Goal: Information Seeking & Learning: Learn about a topic

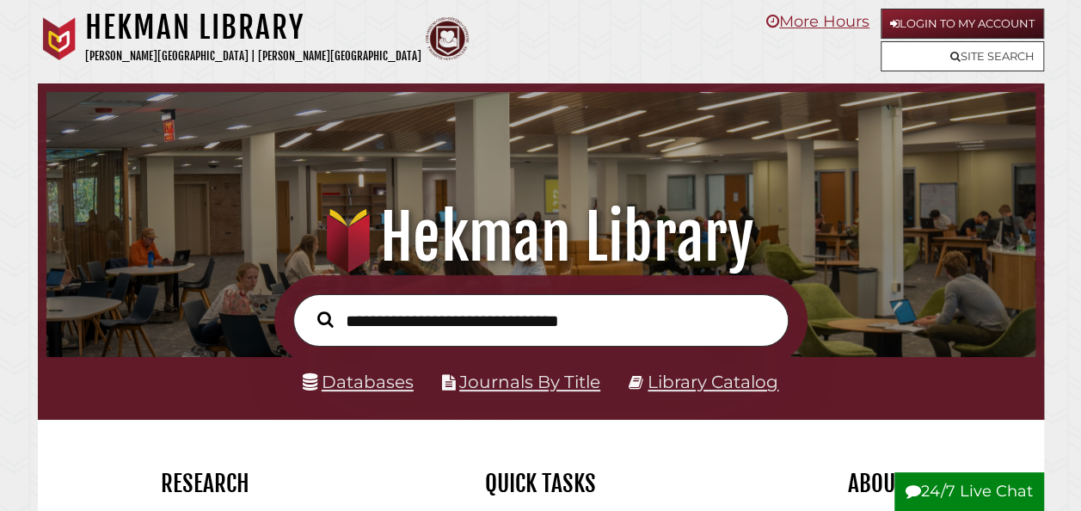
scroll to position [327, 981]
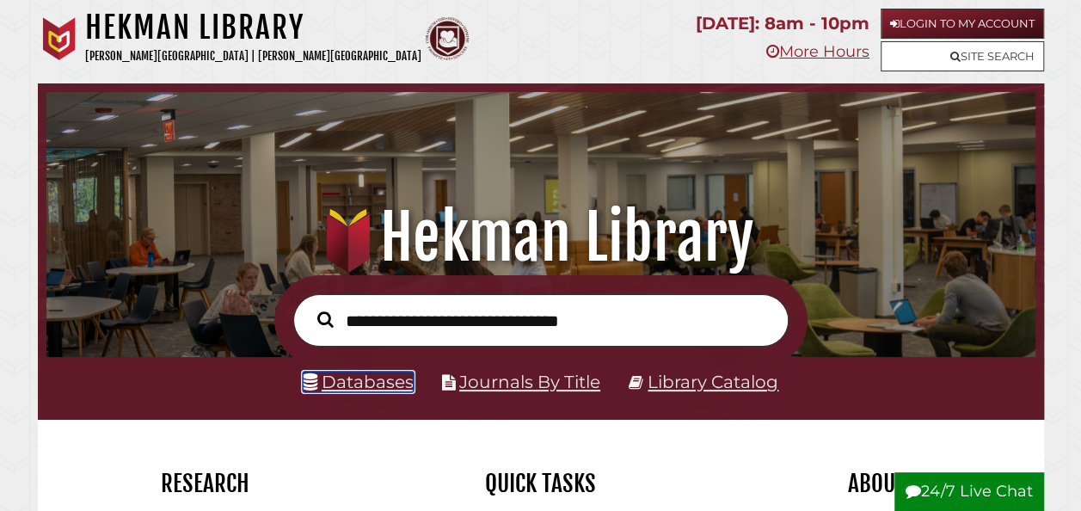
click at [352, 391] on link "Databases" at bounding box center [358, 382] width 111 height 21
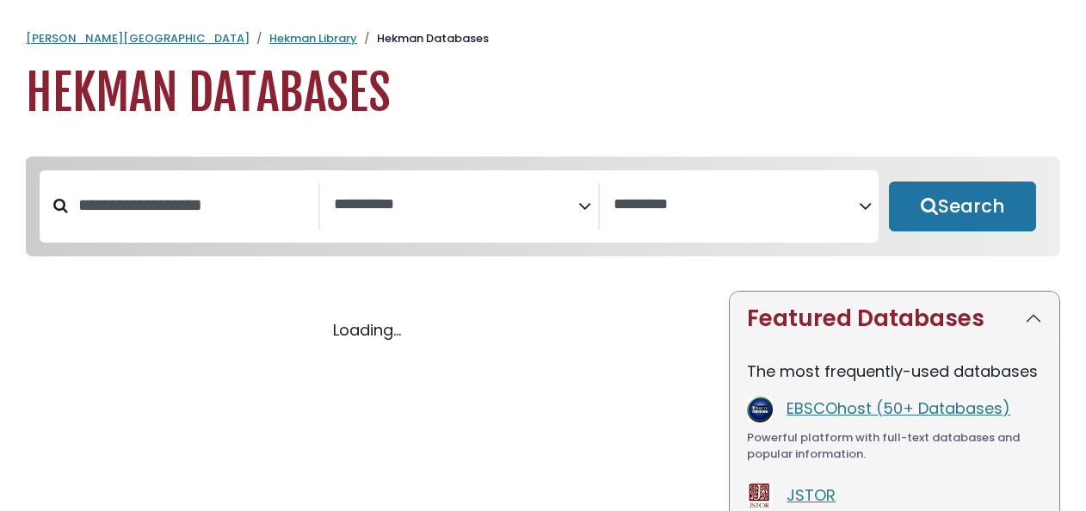
select select "Database Subject Filter"
select select "Database Vendors Filter"
select select "Database Subject Filter"
select select "Database Vendors Filter"
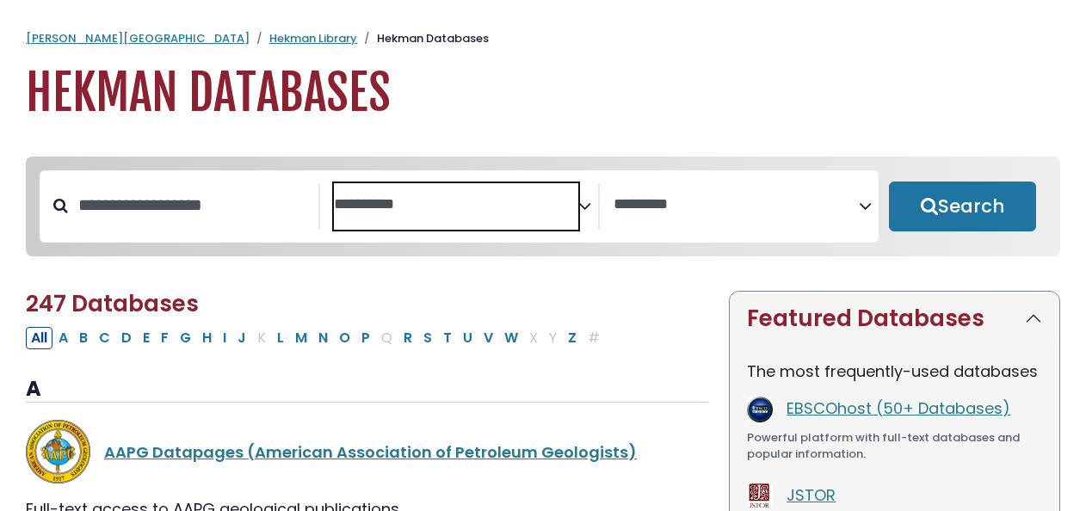
click at [485, 212] on textarea "Search" at bounding box center [456, 205] width 245 height 18
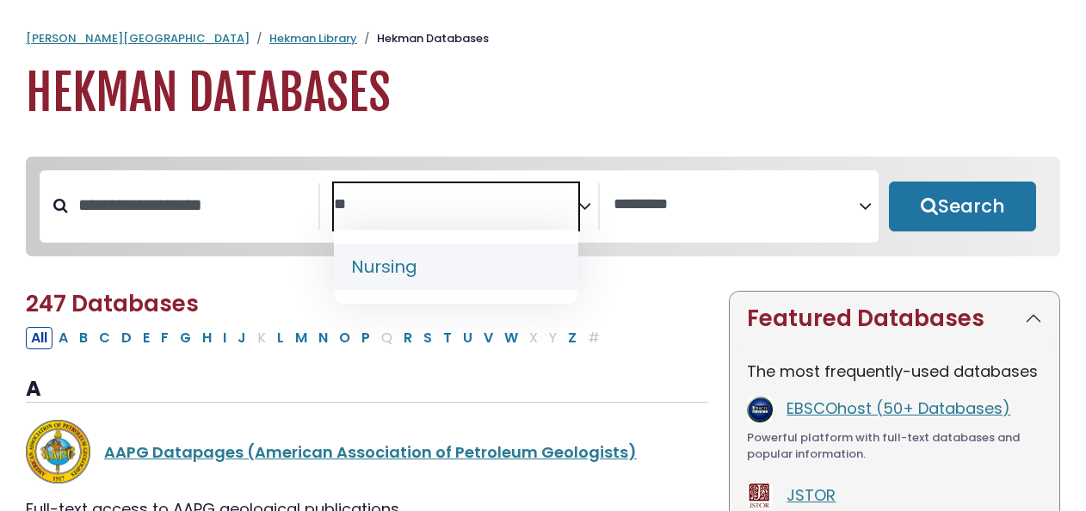
type textarea "**"
select select "*****"
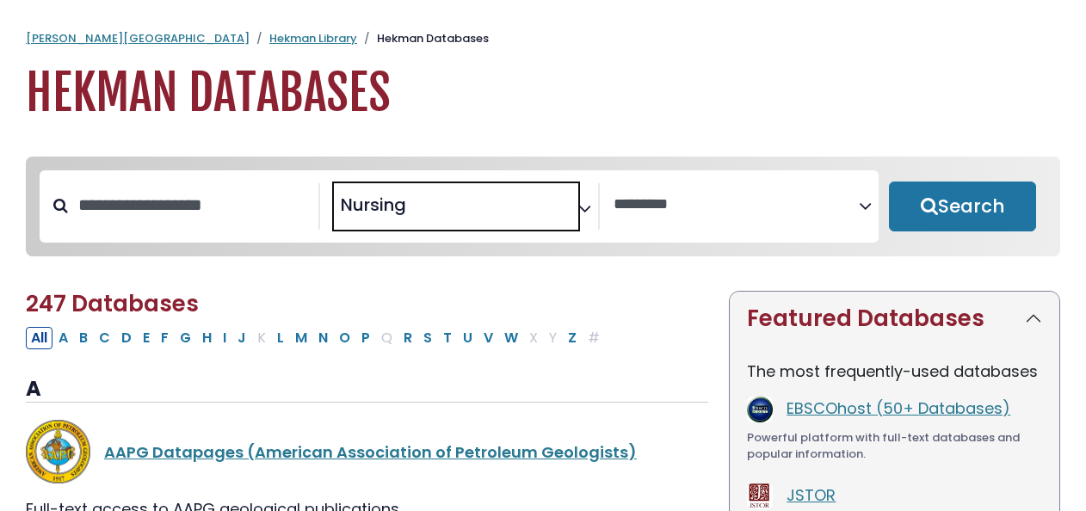
scroll to position [628, 0]
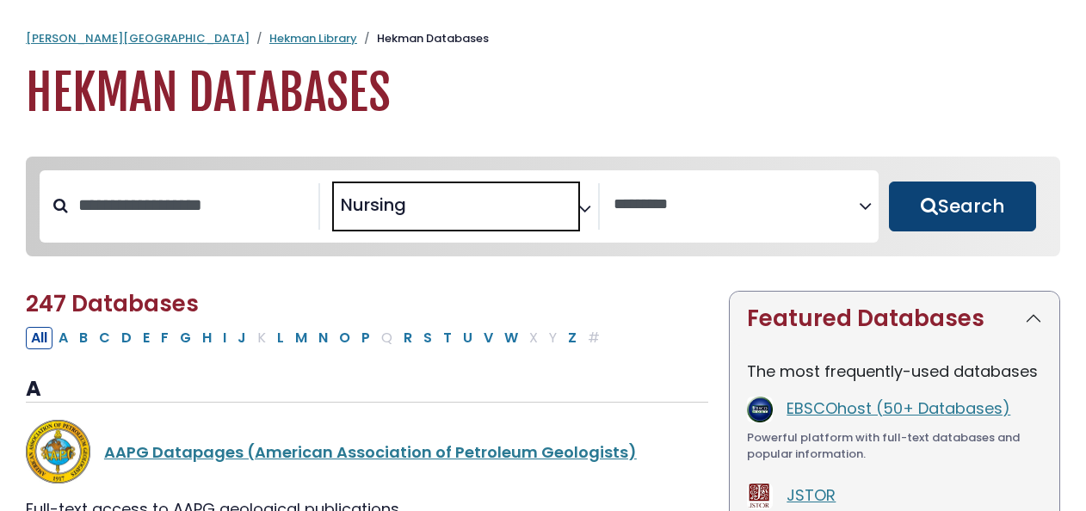
click at [987, 191] on button "Search" at bounding box center [962, 206] width 147 height 50
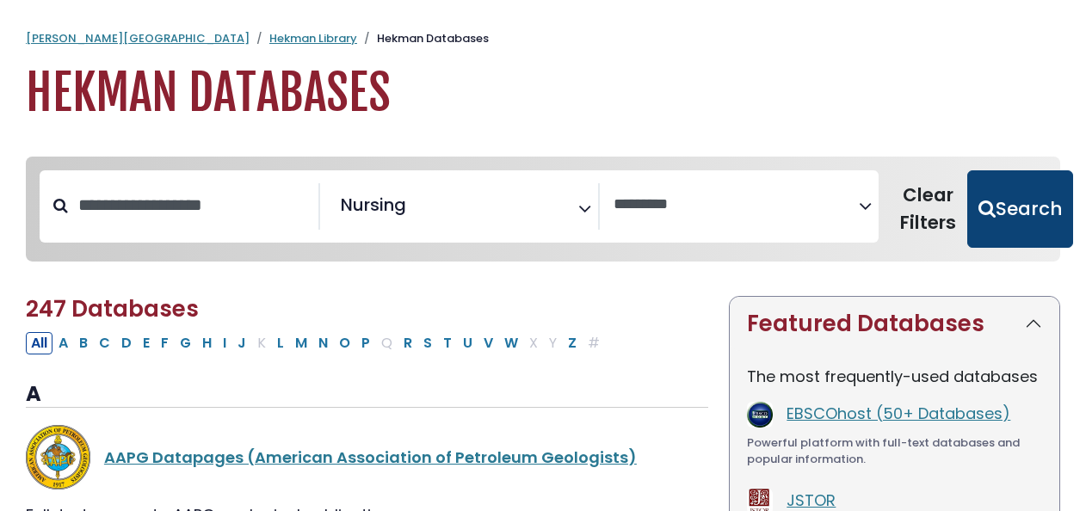
select select "Database Vendors Filter"
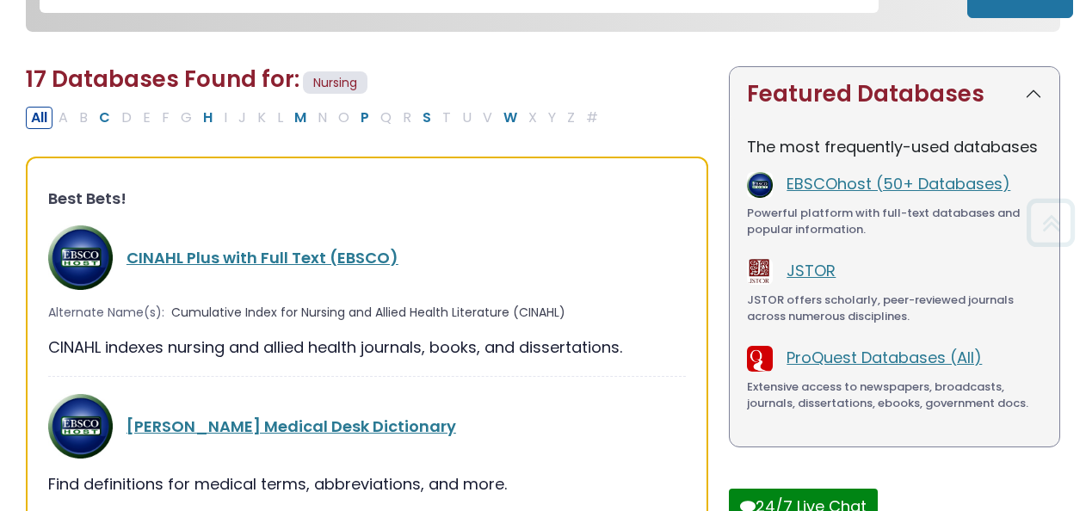
scroll to position [231, 0]
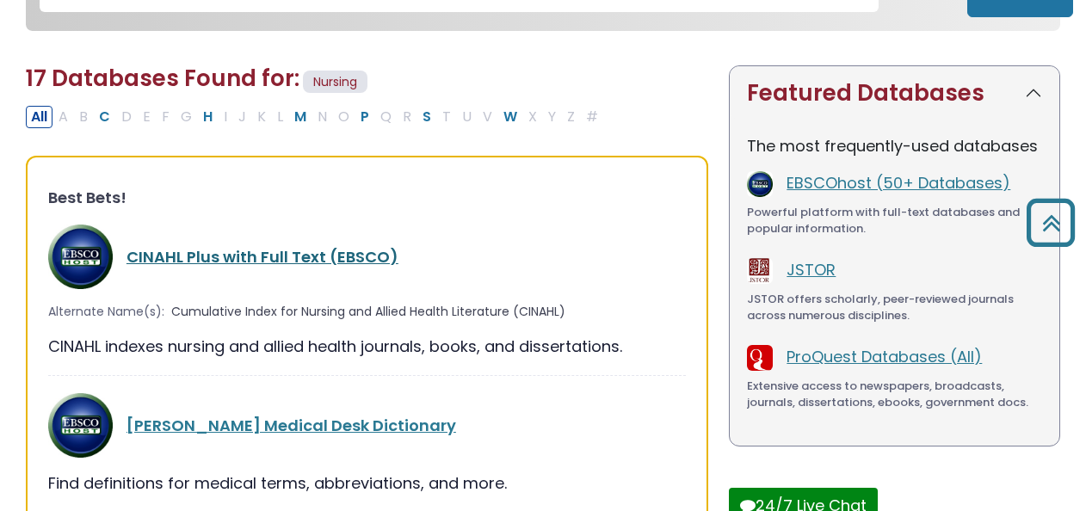
click at [298, 257] on link "CINAHL Plus with Full Text (EBSCO)" at bounding box center [262, 257] width 272 height 22
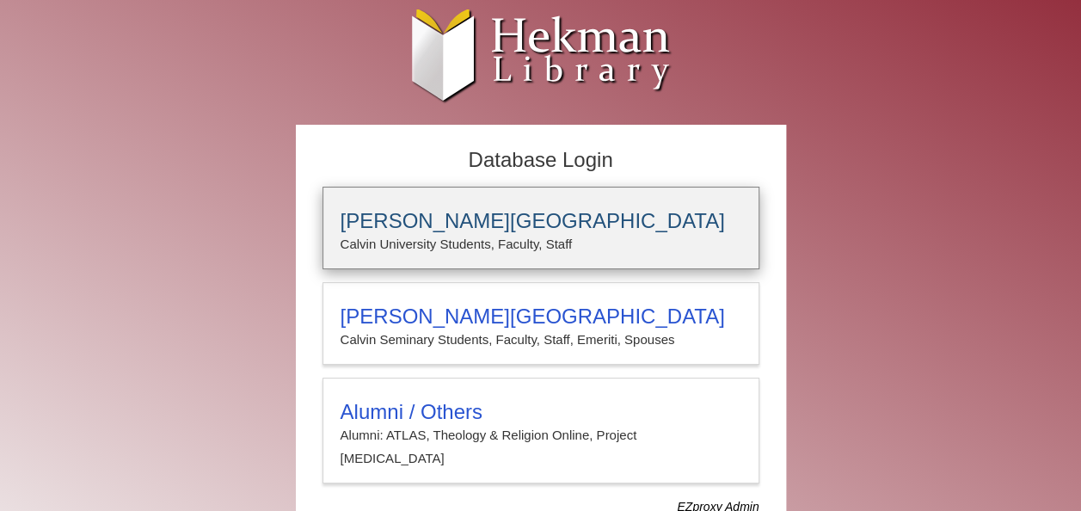
type input "**********"
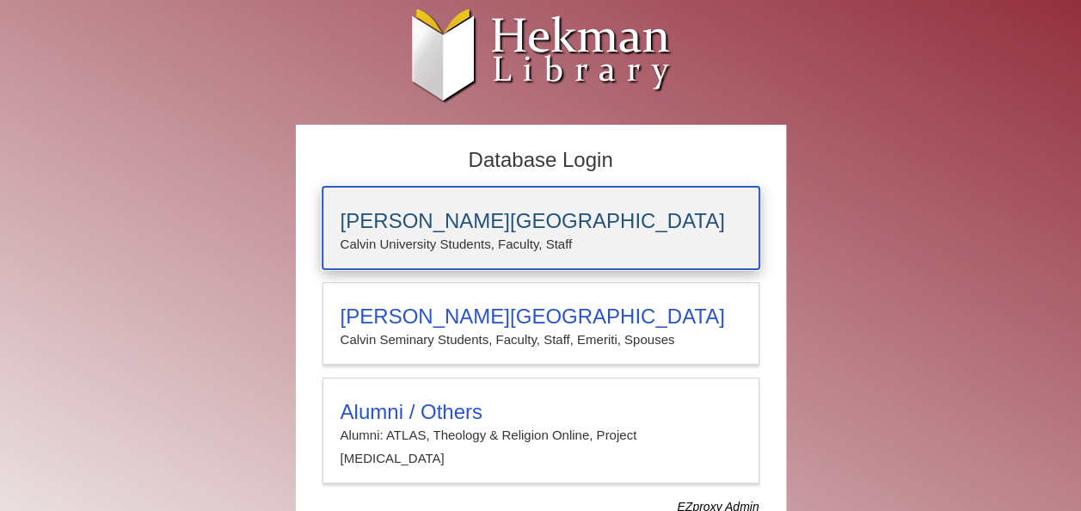
click at [413, 217] on h3 "[PERSON_NAME][GEOGRAPHIC_DATA]" at bounding box center [541, 221] width 401 height 24
